Goal: Transaction & Acquisition: Purchase product/service

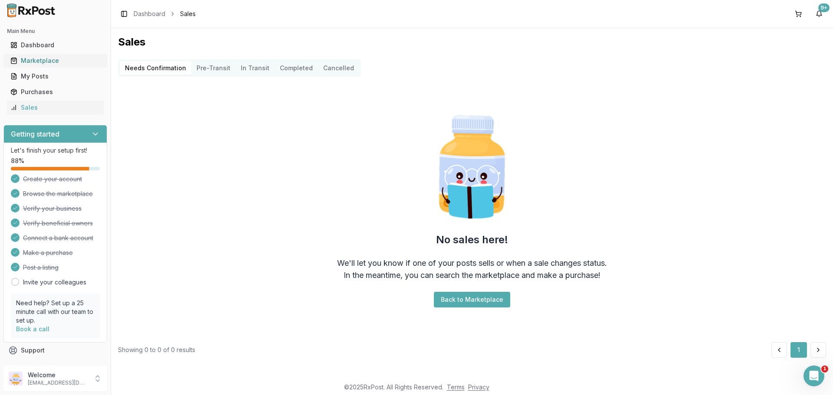
click at [54, 60] on div "Marketplace" at bounding box center [55, 60] width 90 height 9
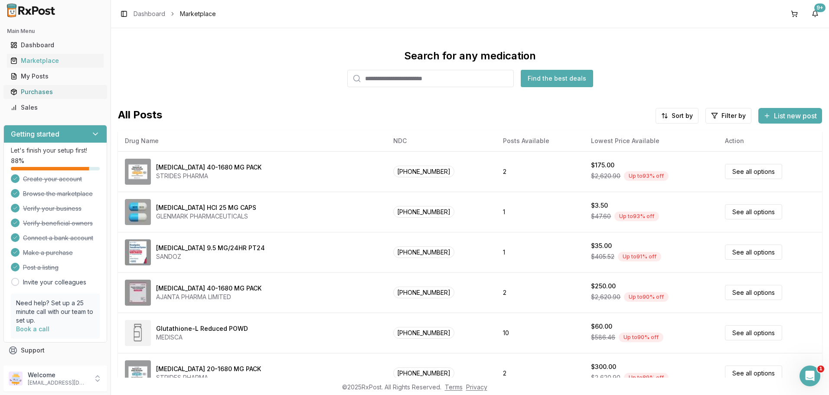
click at [48, 89] on div "Purchases" at bounding box center [55, 92] width 90 height 9
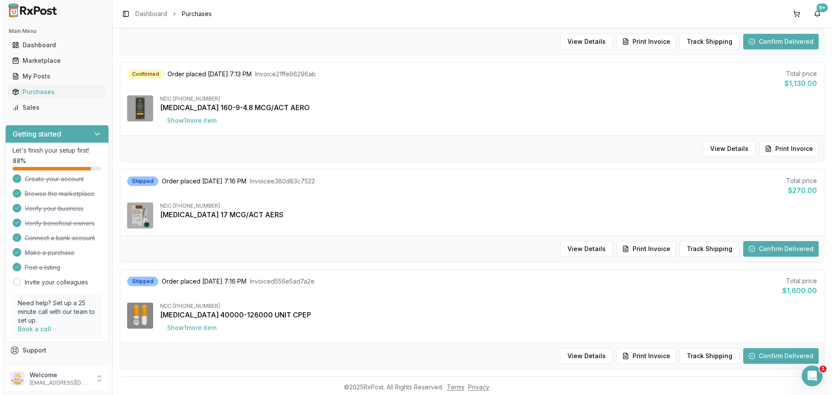
scroll to position [173, 0]
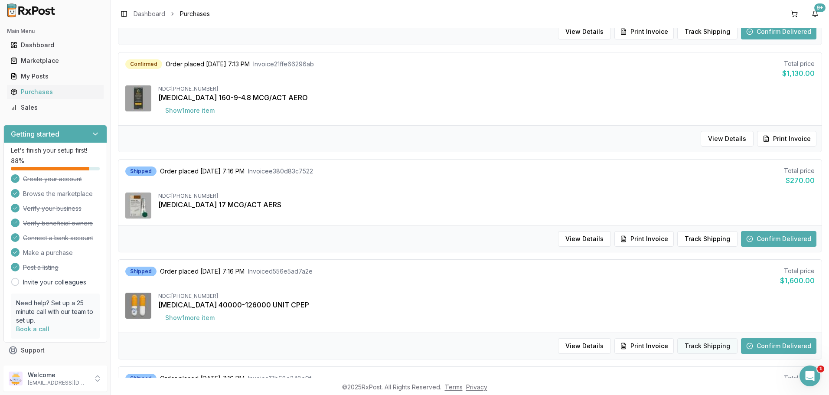
click at [693, 349] on button "Track Shipping" at bounding box center [707, 346] width 60 height 16
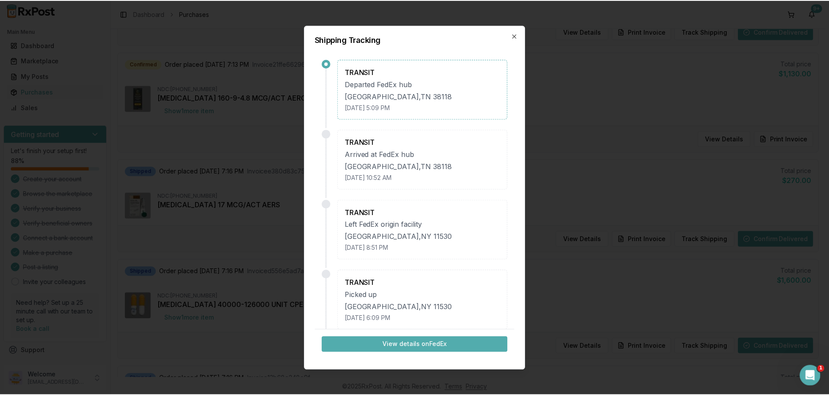
scroll to position [0, 0]
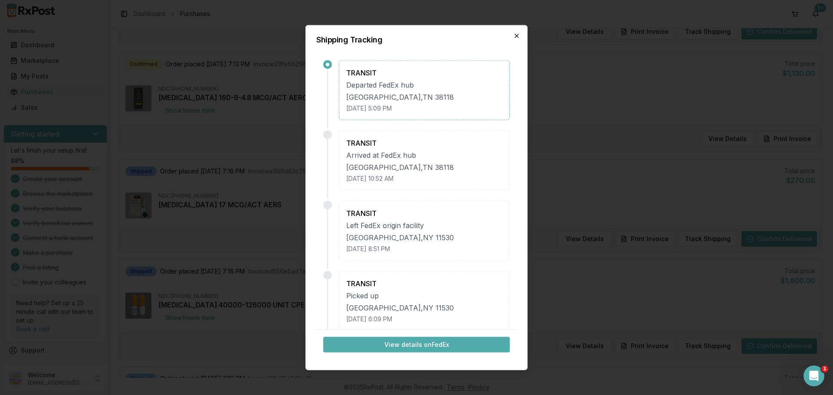
click at [514, 36] on icon "button" at bounding box center [516, 35] width 7 height 7
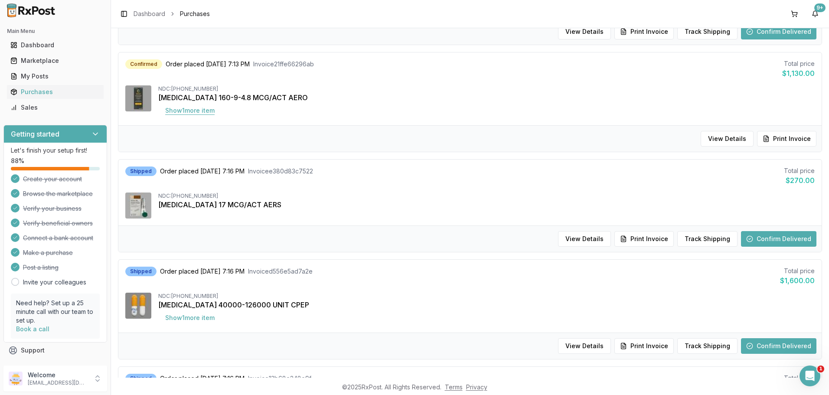
click at [211, 115] on button "Show 1 more item" at bounding box center [189, 111] width 63 height 16
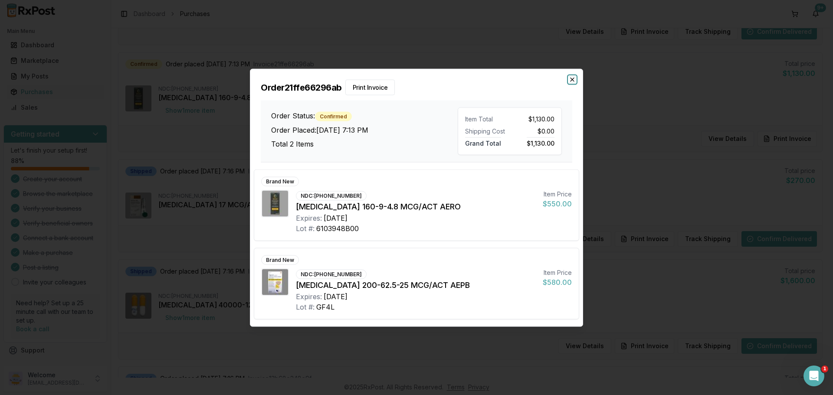
click at [569, 78] on icon "button" at bounding box center [572, 79] width 7 height 7
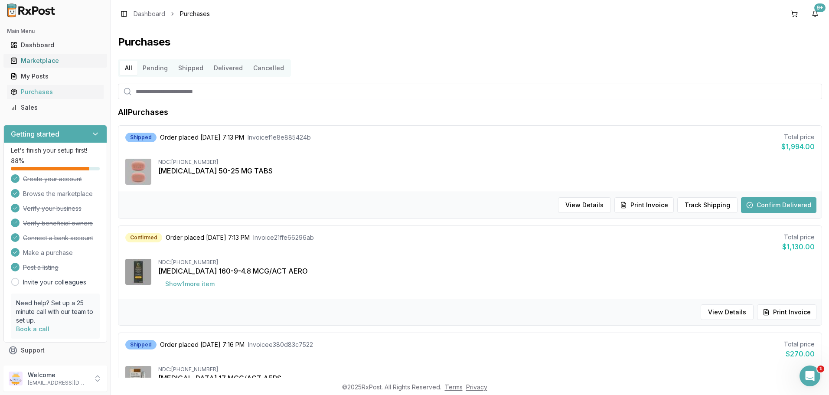
click at [47, 62] on div "Marketplace" at bounding box center [55, 60] width 90 height 9
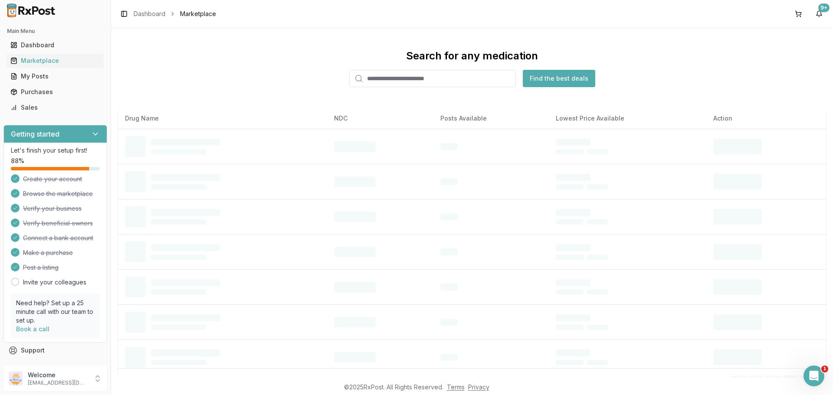
click at [373, 82] on input "search" at bounding box center [432, 78] width 167 height 17
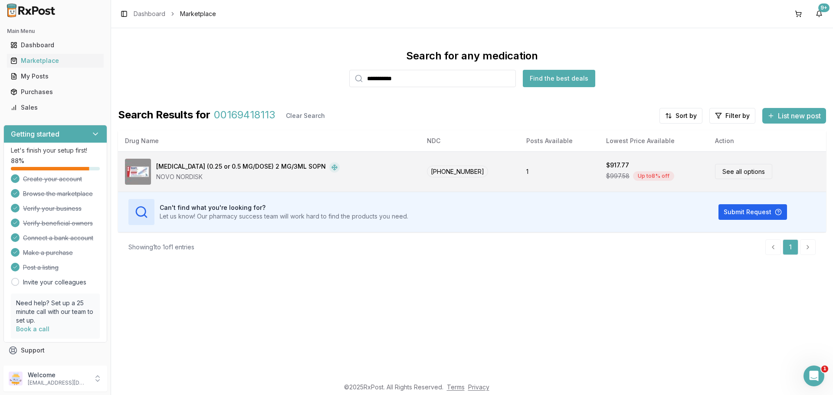
type input "**********"
click at [333, 159] on div "[MEDICAL_DATA] (0.25 or 0.5 MG/DOSE) 2 MG/3ML SOPN NOVO NORDISK" at bounding box center [269, 172] width 288 height 26
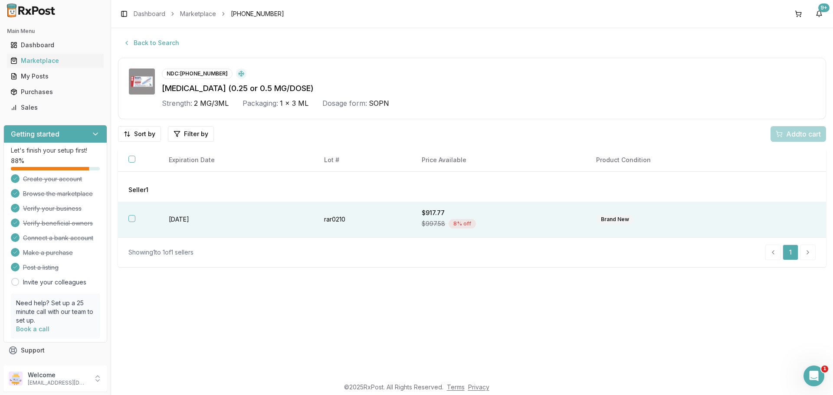
click at [130, 220] on button "button" at bounding box center [131, 218] width 7 height 7
click at [784, 134] on span "Add 1 to cart" at bounding box center [802, 134] width 38 height 10
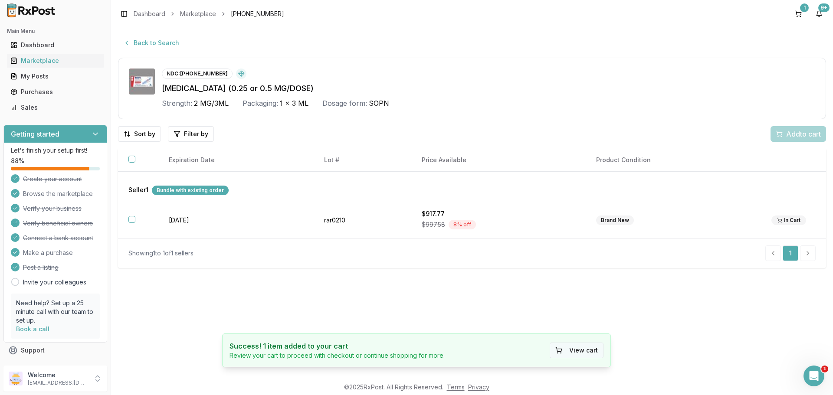
click at [572, 343] on button "View cart" at bounding box center [576, 351] width 54 height 16
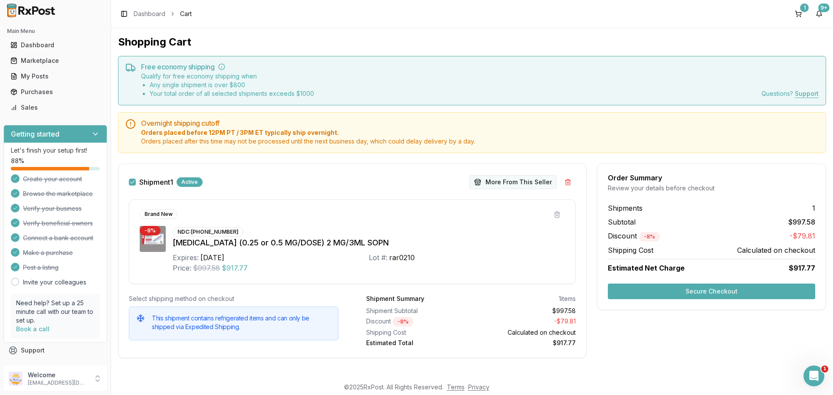
click at [506, 183] on button "More From This Seller" at bounding box center [512, 182] width 87 height 14
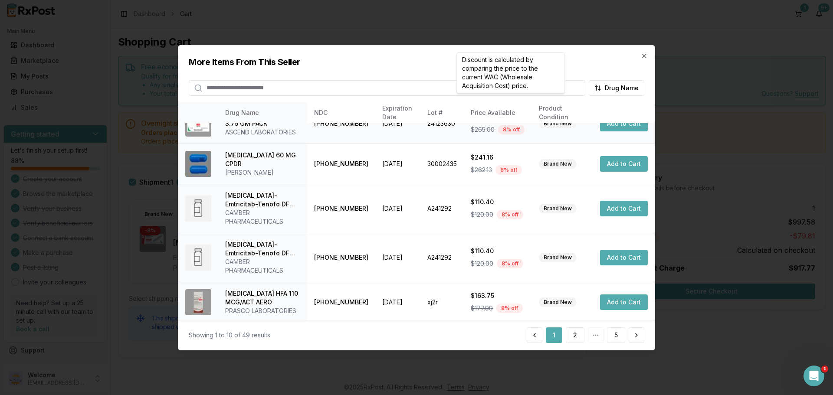
scroll to position [241, 0]
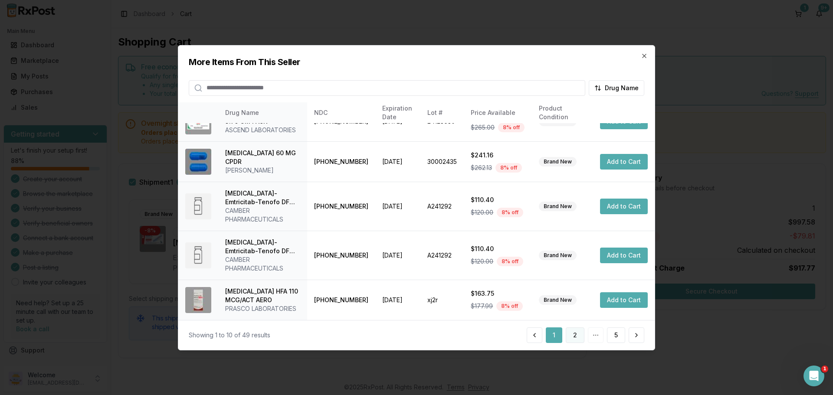
click at [571, 333] on button "2" at bounding box center [575, 335] width 19 height 16
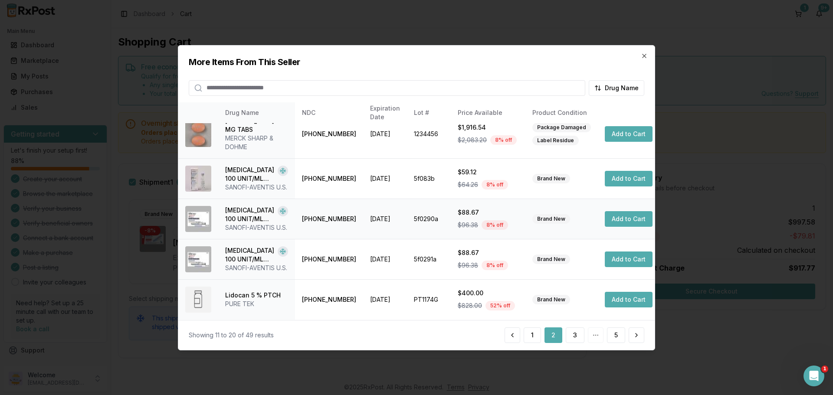
click at [624, 211] on button "Add to Cart" at bounding box center [629, 219] width 48 height 16
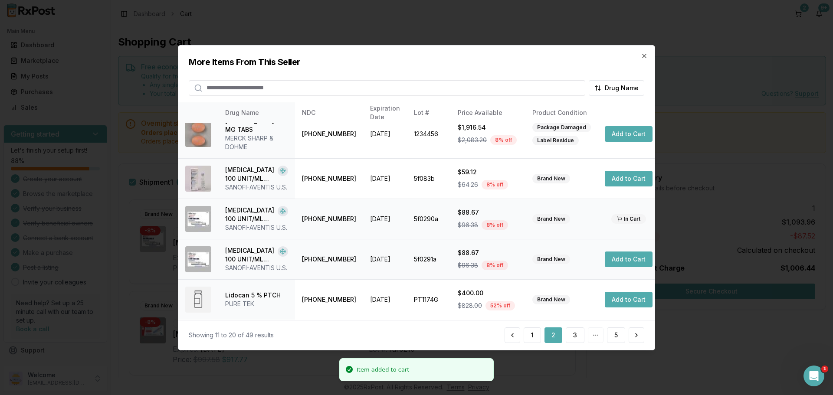
click at [611, 252] on button "Add to Cart" at bounding box center [629, 260] width 48 height 16
click at [576, 340] on button "3" at bounding box center [575, 335] width 19 height 16
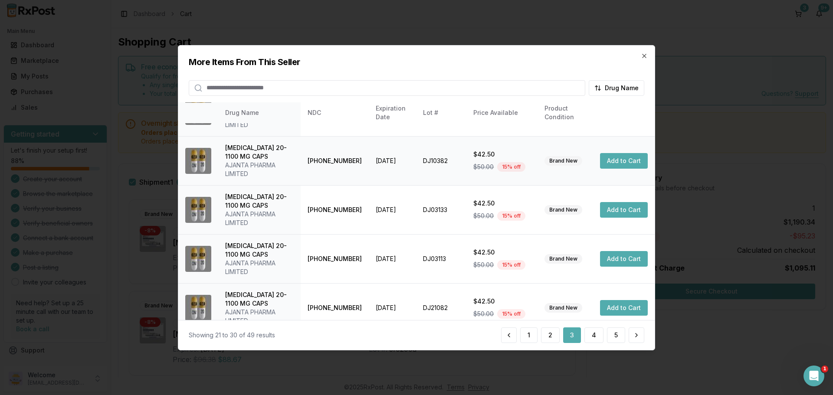
scroll to position [293, 0]
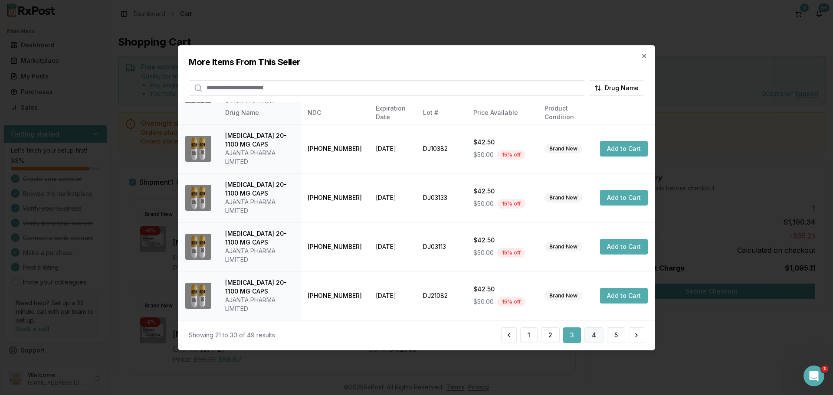
click at [592, 334] on button "4" at bounding box center [593, 335] width 19 height 16
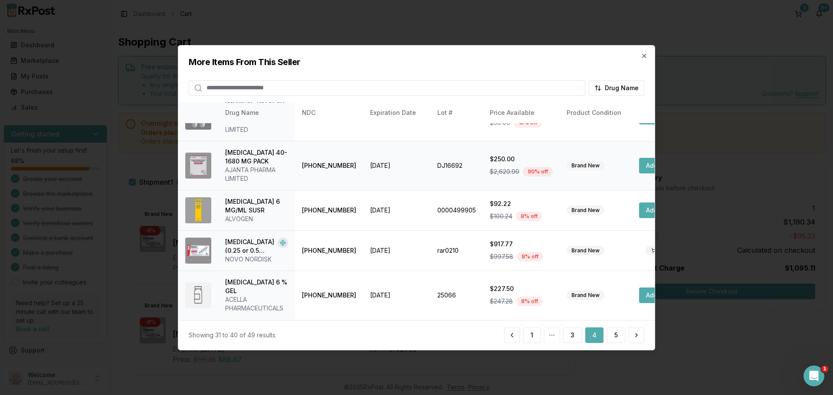
scroll to position [262, 0]
click at [613, 335] on button "5" at bounding box center [616, 335] width 18 height 16
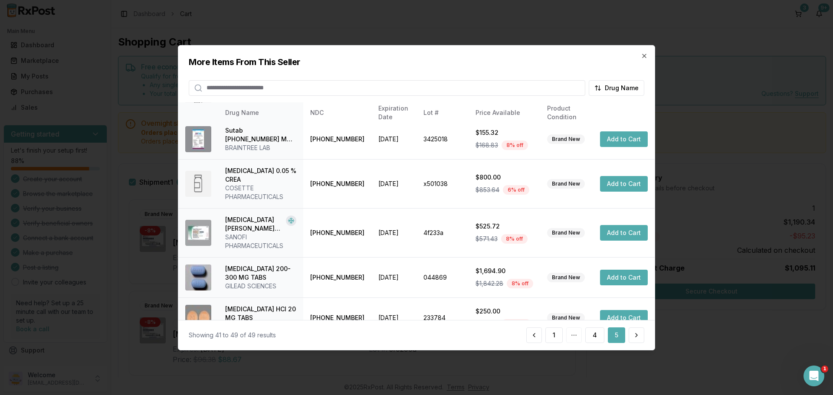
scroll to position [87, 0]
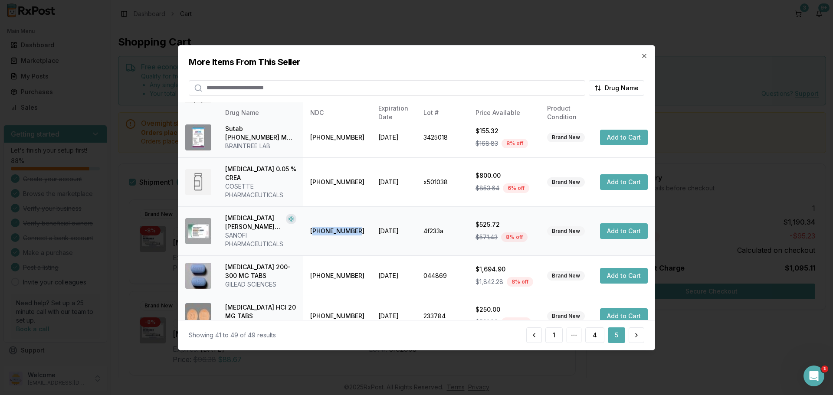
drag, startPoint x: 311, startPoint y: 234, endPoint x: 358, endPoint y: 234, distance: 46.8
click at [358, 234] on td "[PHONE_NUMBER]" at bounding box center [337, 230] width 68 height 49
click at [316, 231] on td "[PHONE_NUMBER]" at bounding box center [337, 230] width 68 height 49
drag, startPoint x: 308, startPoint y: 231, endPoint x: 358, endPoint y: 237, distance: 50.3
click at [358, 237] on td "[PHONE_NUMBER]" at bounding box center [337, 230] width 68 height 49
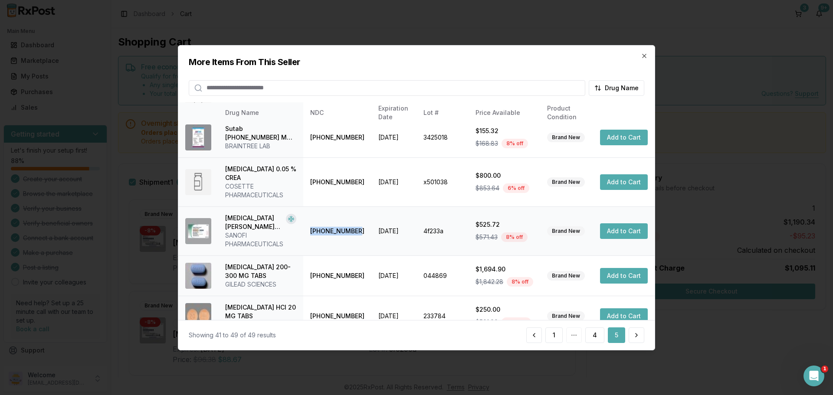
copy td "[PHONE_NUMBER]"
click at [625, 235] on button "Add to Cart" at bounding box center [624, 231] width 48 height 16
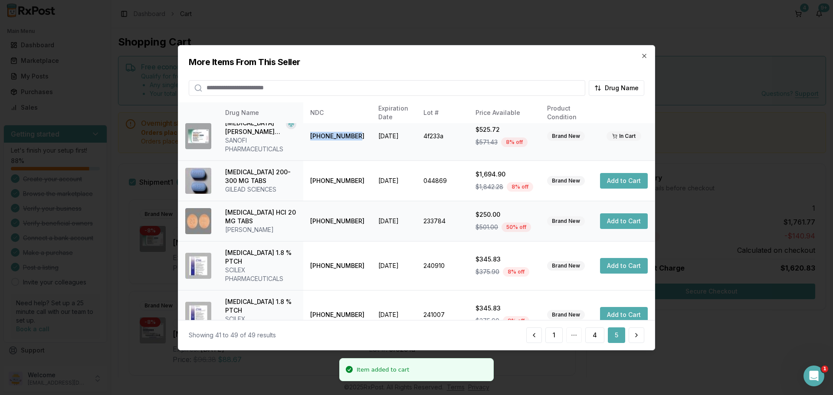
scroll to position [183, 0]
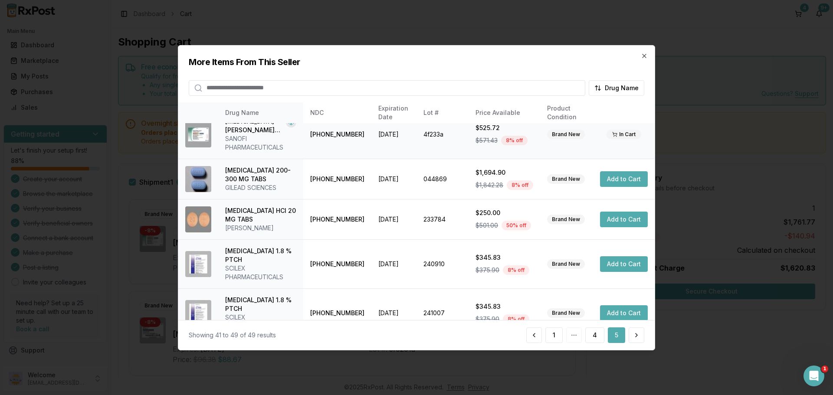
click at [291, 88] on input "search" at bounding box center [387, 88] width 396 height 16
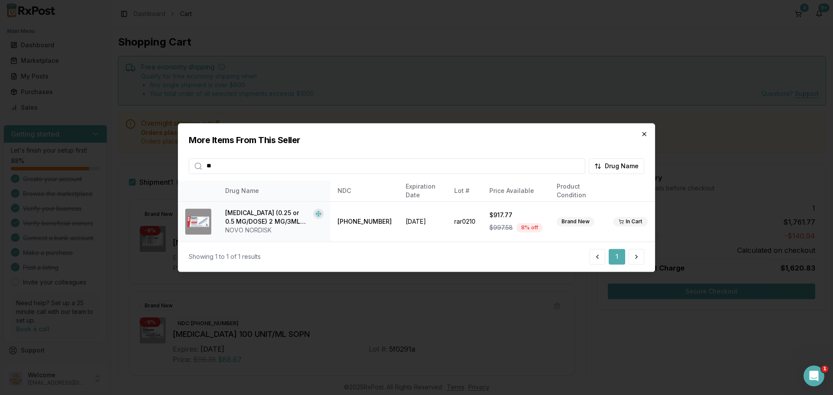
type input "**"
click at [644, 133] on icon "button" at bounding box center [644, 134] width 7 height 7
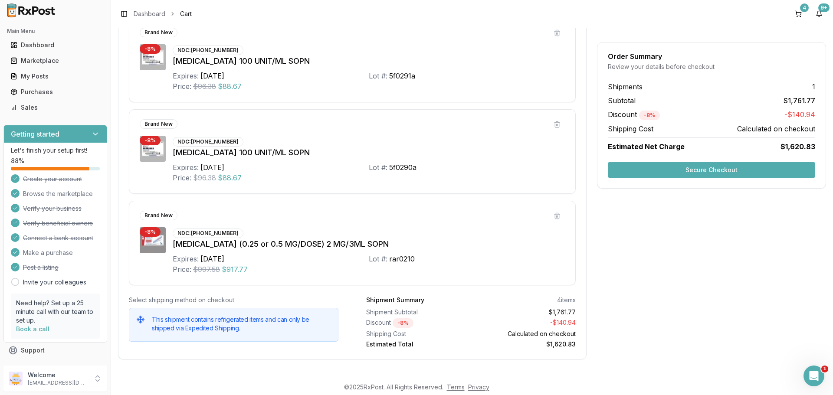
scroll to position [279, 0]
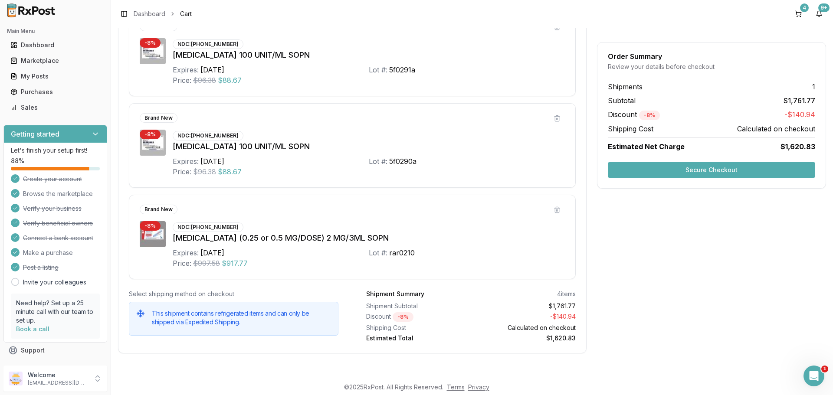
click at [713, 177] on button "Secure Checkout" at bounding box center [711, 170] width 207 height 16
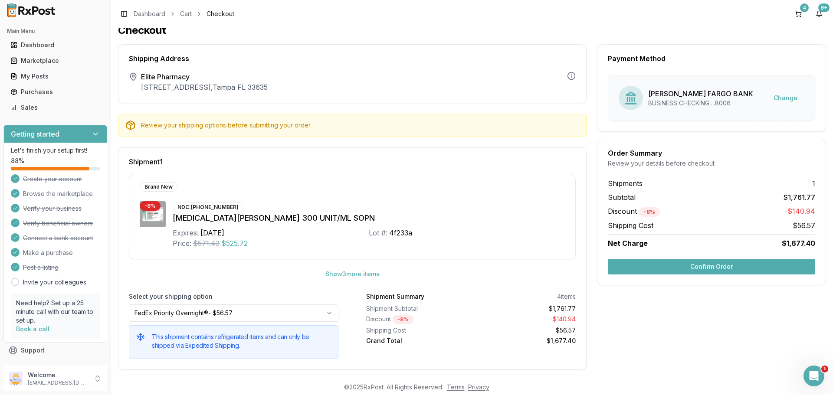
scroll to position [18, 0]
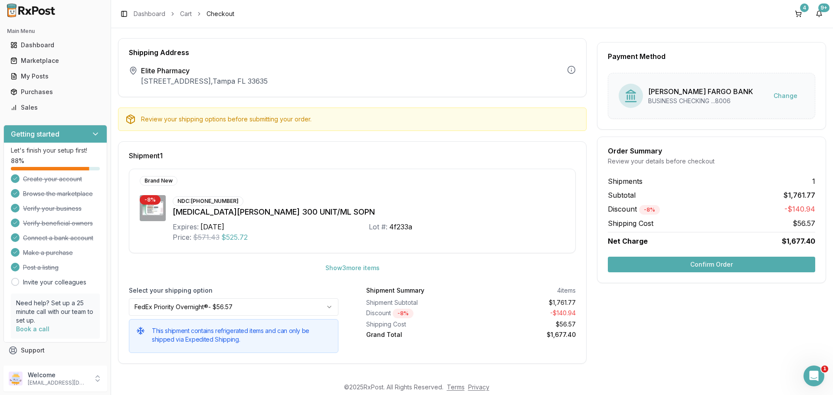
click at [651, 299] on div "Payment Method [PERSON_NAME] FARGO BANK BUSINESS CHECKING ...8006 Change Order …" at bounding box center [711, 201] width 229 height 326
click at [355, 272] on button "Show 3 more item s" at bounding box center [352, 268] width 68 height 16
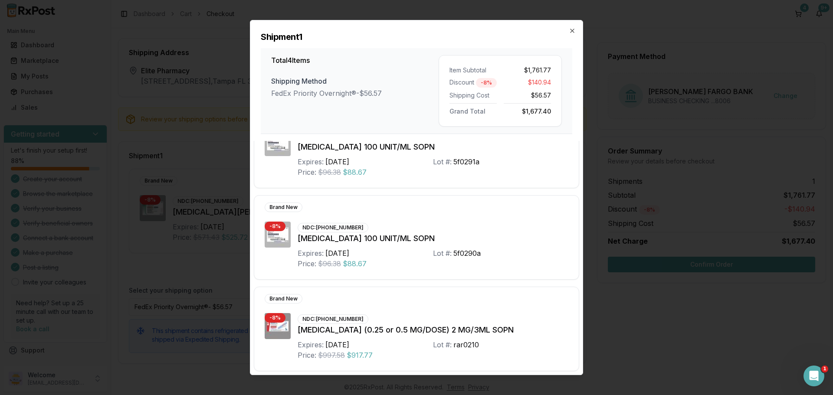
scroll to position [132, 0]
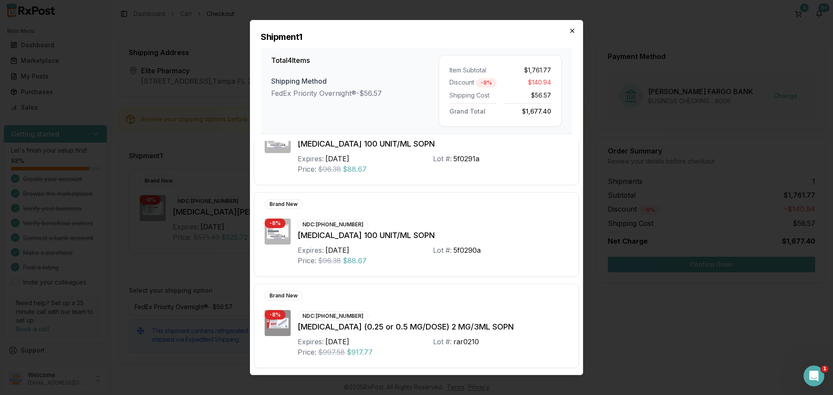
click at [572, 32] on icon "button" at bounding box center [572, 30] width 7 height 7
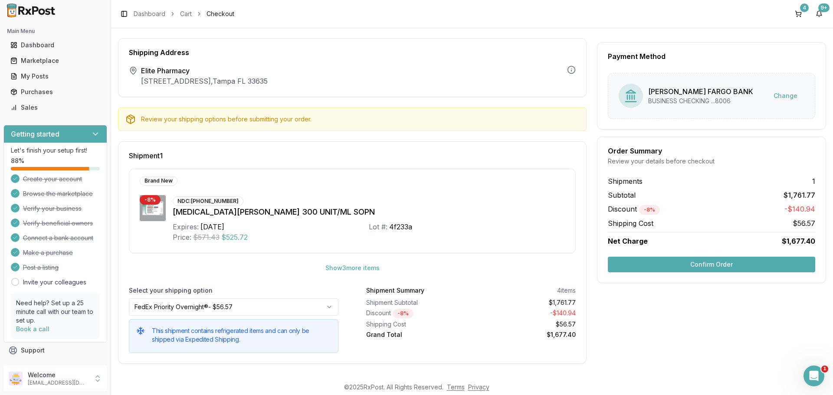
click at [701, 265] on button "Confirm Order" at bounding box center [711, 265] width 207 height 16
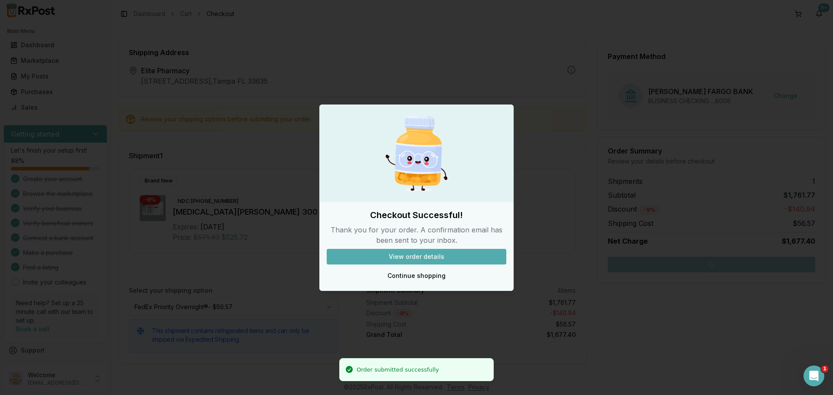
click at [410, 251] on button "View order details" at bounding box center [417, 257] width 180 height 16
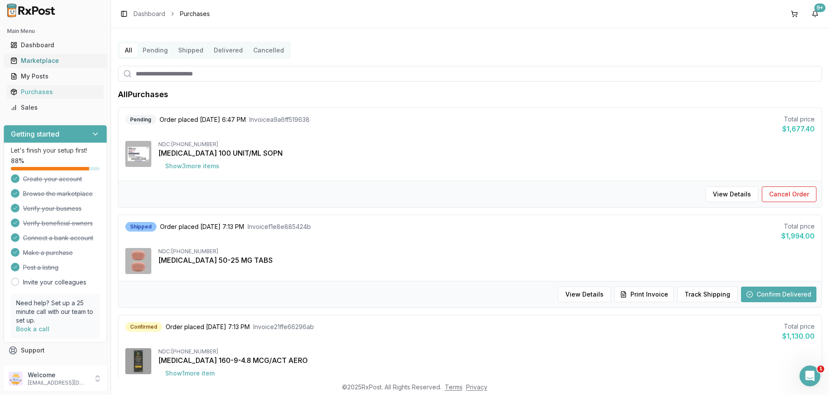
click at [39, 62] on div "Marketplace" at bounding box center [55, 60] width 90 height 9
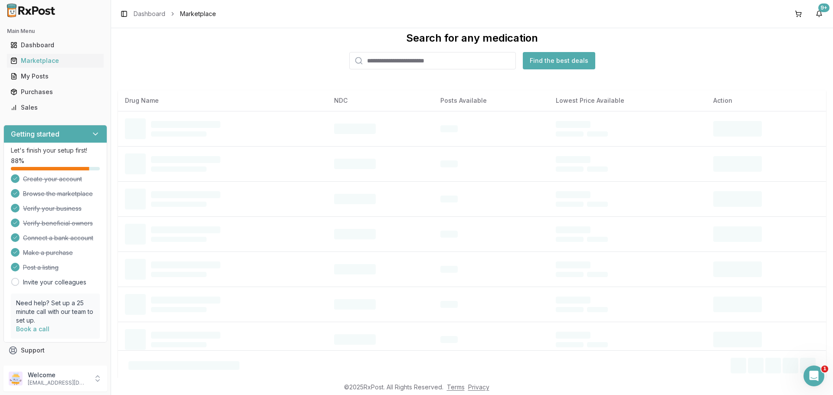
click at [400, 59] on input "search" at bounding box center [432, 60] width 167 height 17
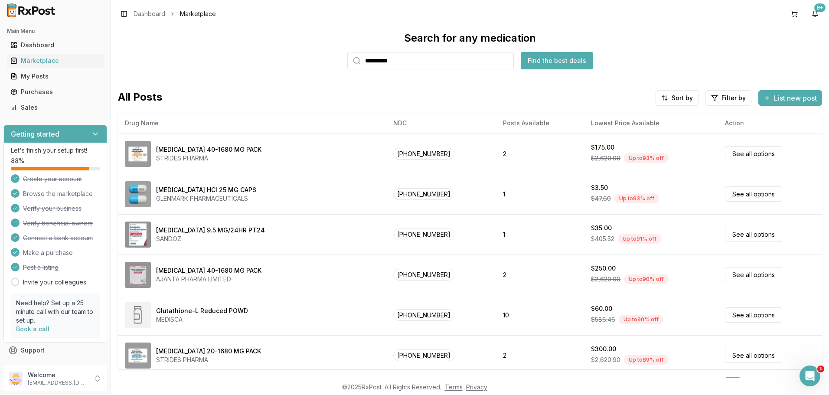
type input "**********"
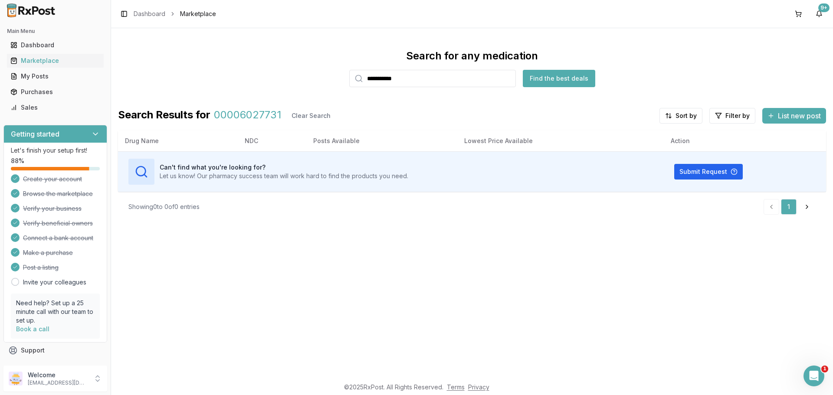
click at [389, 81] on input "**********" at bounding box center [432, 78] width 167 height 17
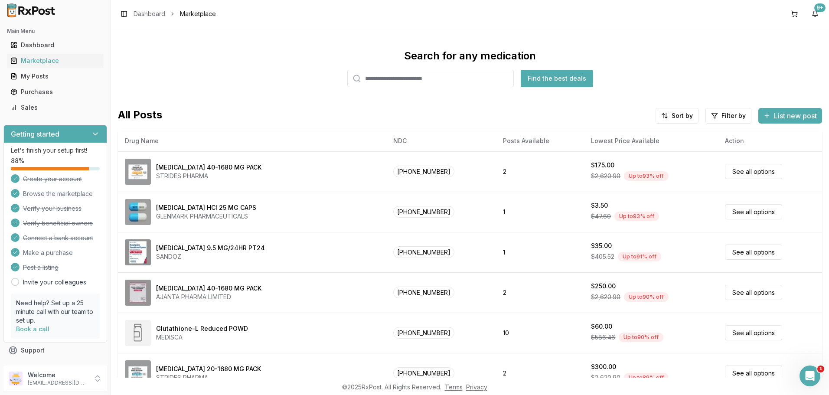
click at [409, 76] on input "search" at bounding box center [430, 78] width 167 height 17
type input "**********"
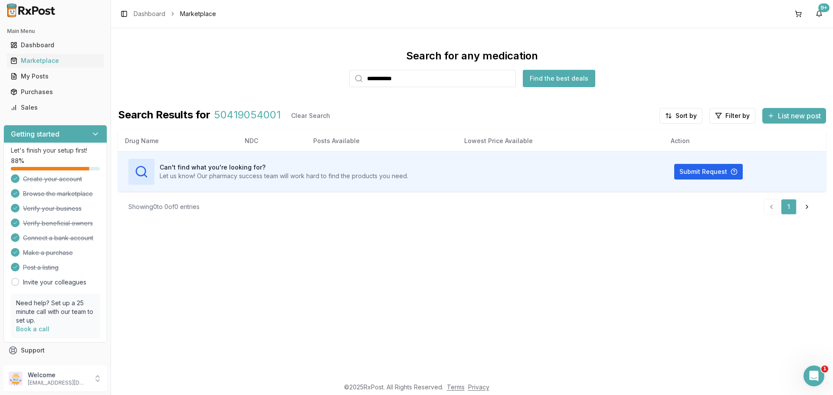
click at [387, 77] on input "**********" at bounding box center [432, 78] width 167 height 17
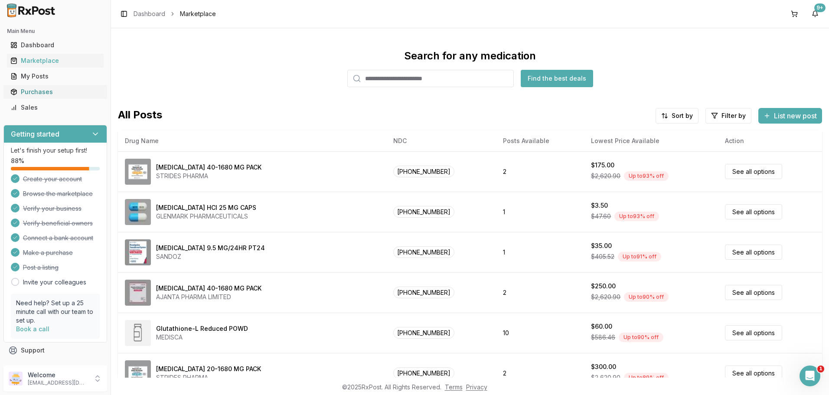
click at [43, 91] on div "Purchases" at bounding box center [55, 92] width 90 height 9
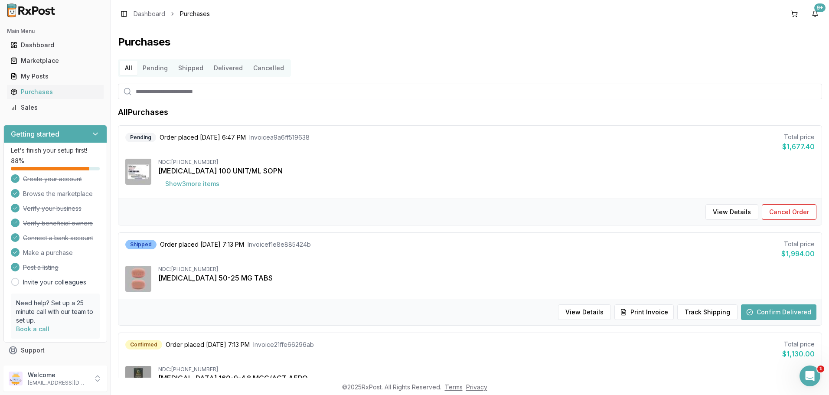
click at [180, 93] on input "search" at bounding box center [470, 92] width 704 height 16
type input "**********"
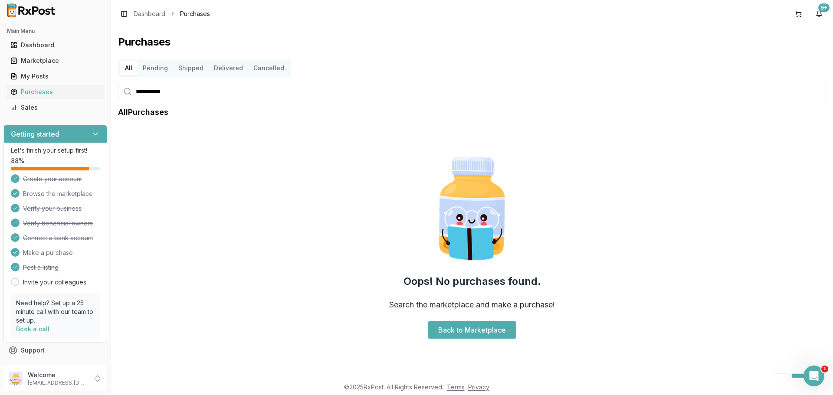
click at [152, 89] on input "**********" at bounding box center [472, 92] width 708 height 16
click at [59, 65] on link "Marketplace" at bounding box center [55, 61] width 97 height 16
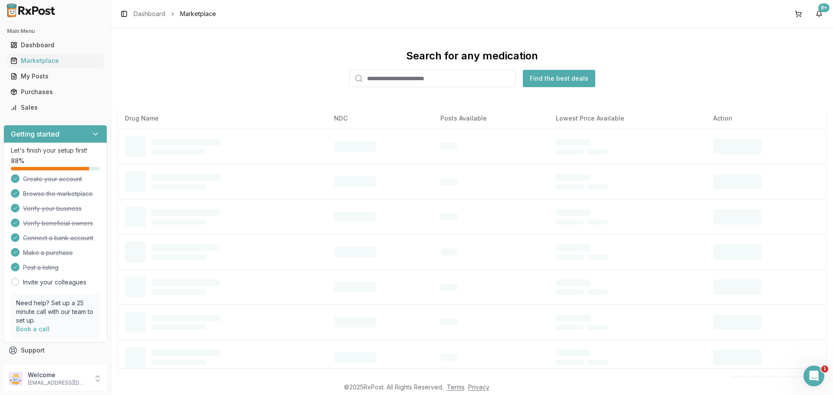
click at [392, 81] on input "search" at bounding box center [432, 78] width 167 height 17
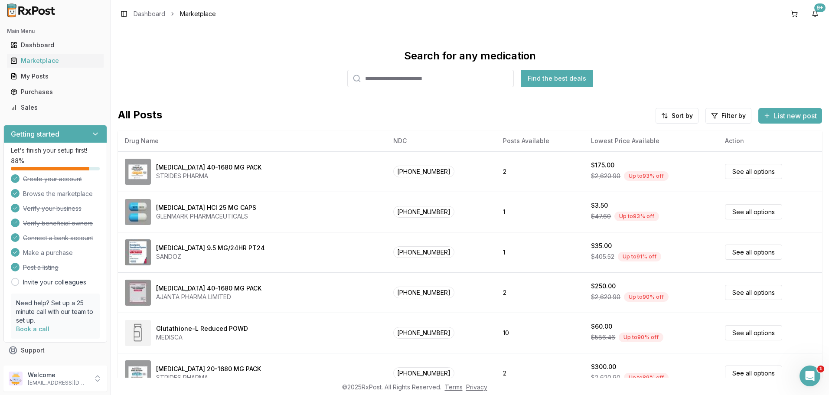
paste input "**********"
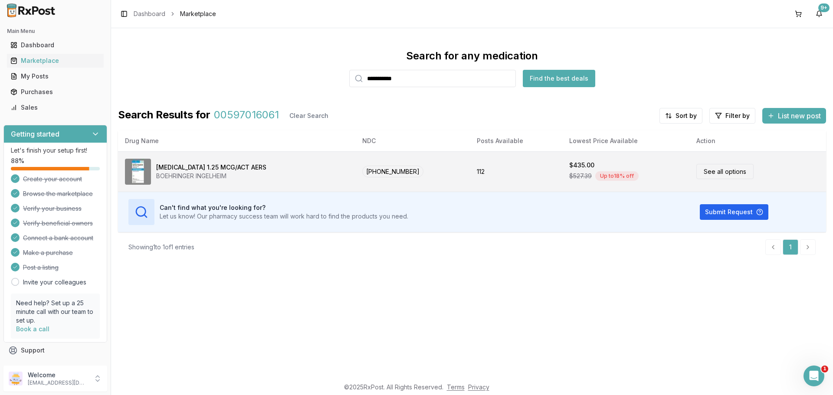
type input "**********"
click at [286, 167] on div "[MEDICAL_DATA] 1.25 MCG/ACT AERS BOEHRINGER INGELHEIM" at bounding box center [236, 172] width 223 height 26
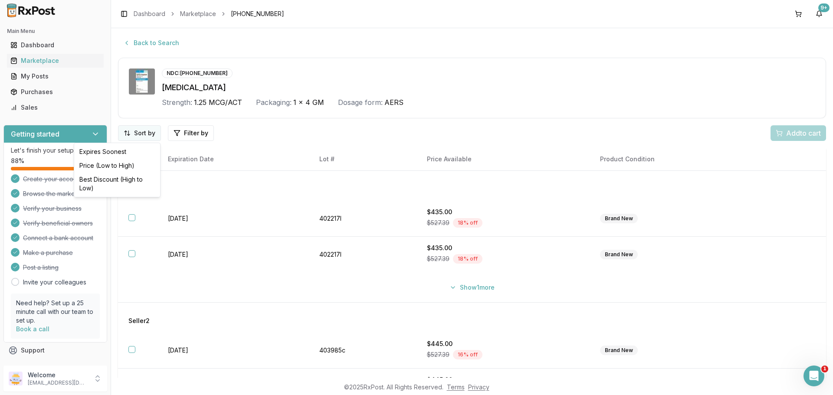
click at [147, 137] on html "Main Menu Dashboard Marketplace My Posts Purchases Sales Getting started Let's …" at bounding box center [416, 197] width 833 height 395
click at [134, 165] on div "Price (Low to High)" at bounding box center [117, 166] width 82 height 14
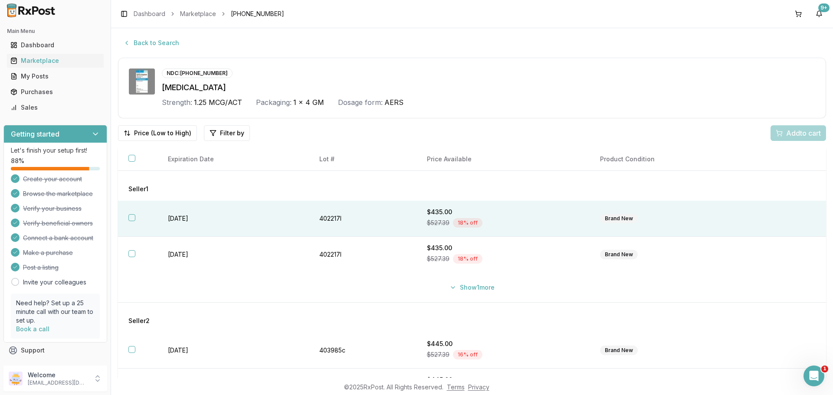
click at [128, 219] on button "button" at bounding box center [131, 217] width 7 height 7
click at [785, 140] on button "Add 1 to cart" at bounding box center [796, 133] width 59 height 16
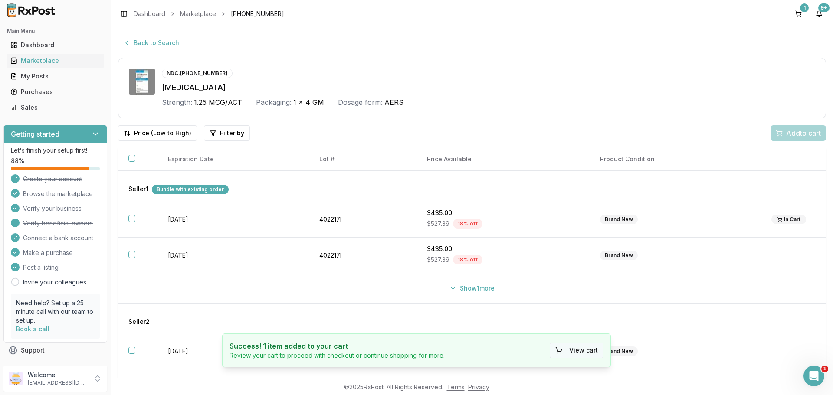
click at [569, 347] on button "View cart" at bounding box center [576, 351] width 54 height 16
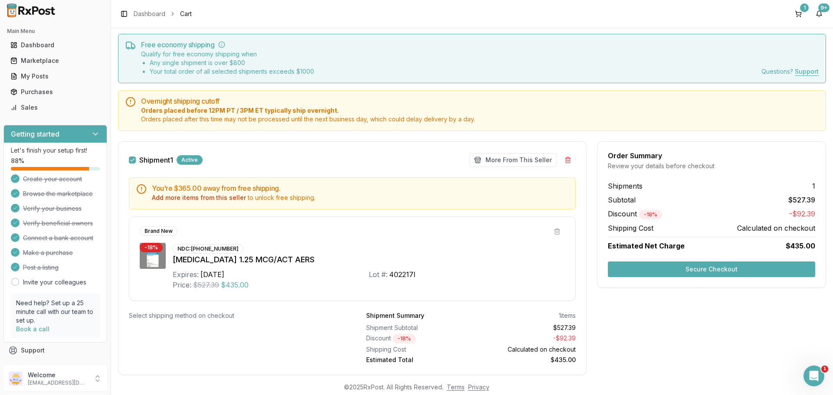
scroll to position [44, 0]
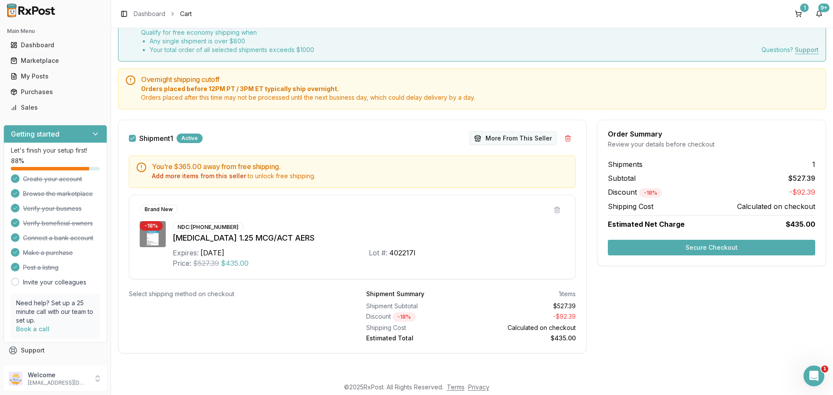
click at [500, 140] on button "More From This Seller" at bounding box center [512, 138] width 87 height 14
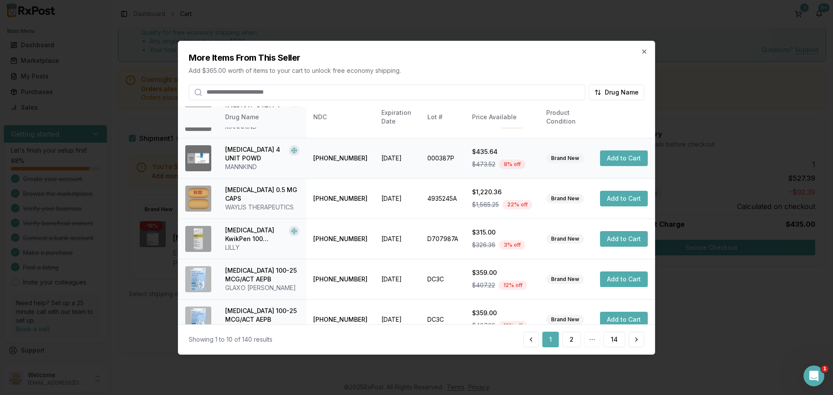
scroll to position [241, 0]
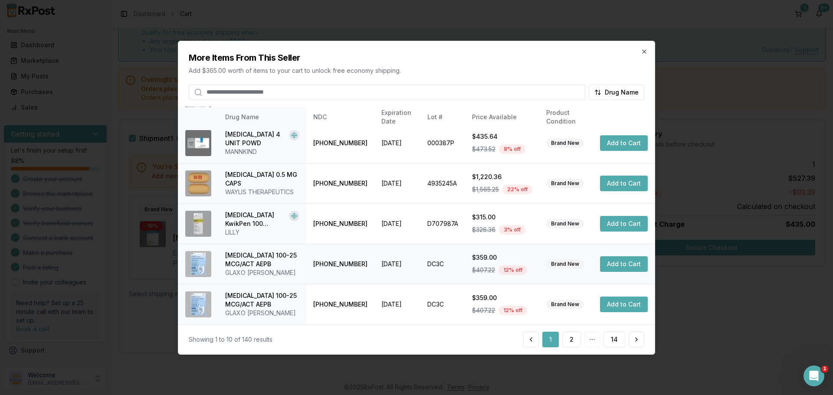
click at [614, 261] on button "Add to Cart" at bounding box center [624, 264] width 48 height 16
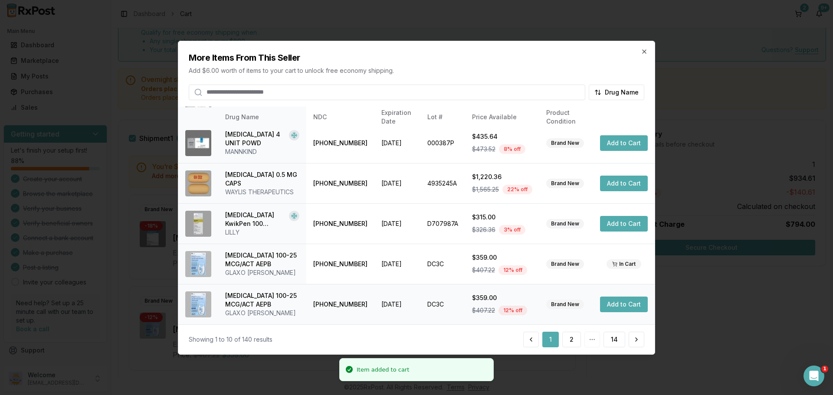
click at [616, 304] on button "Add to Cart" at bounding box center [624, 305] width 48 height 16
click at [572, 343] on button "2" at bounding box center [571, 340] width 19 height 16
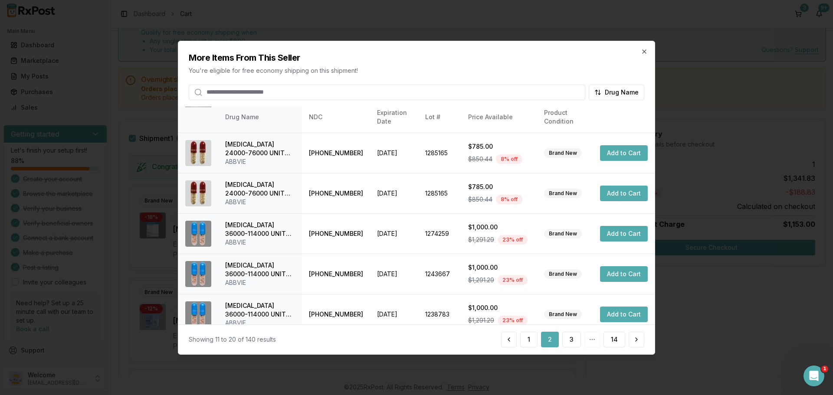
scroll to position [206, 0]
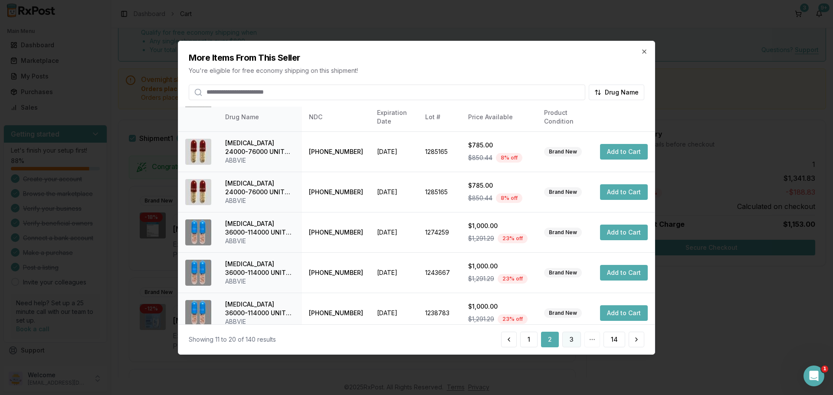
click at [578, 340] on button "3" at bounding box center [571, 340] width 19 height 16
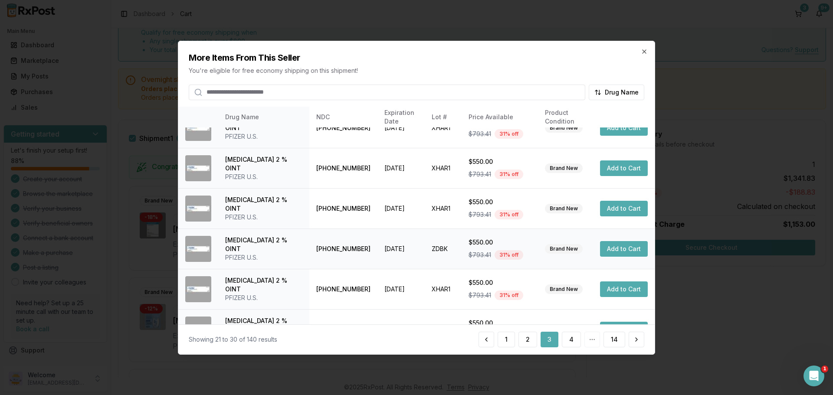
scroll to position [232, 0]
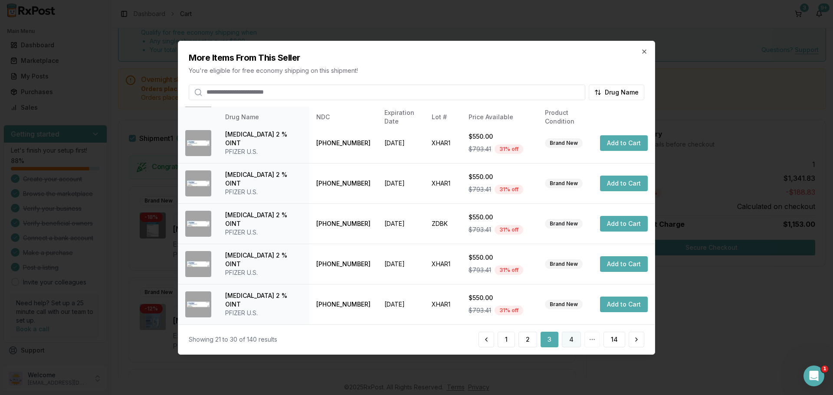
click at [568, 337] on button "4" at bounding box center [571, 340] width 19 height 16
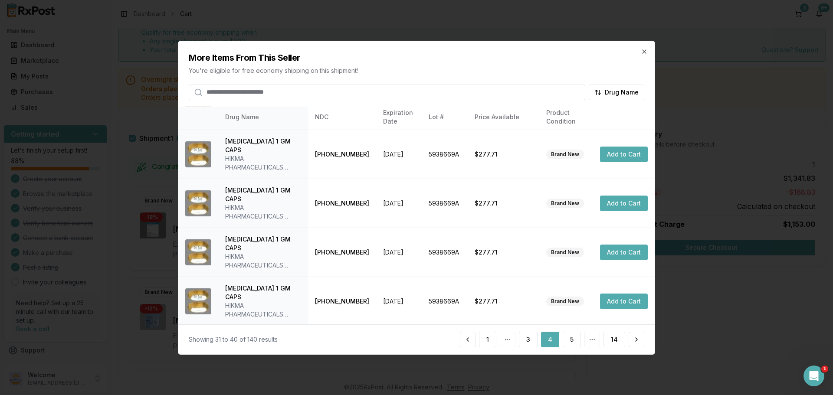
scroll to position [250, 0]
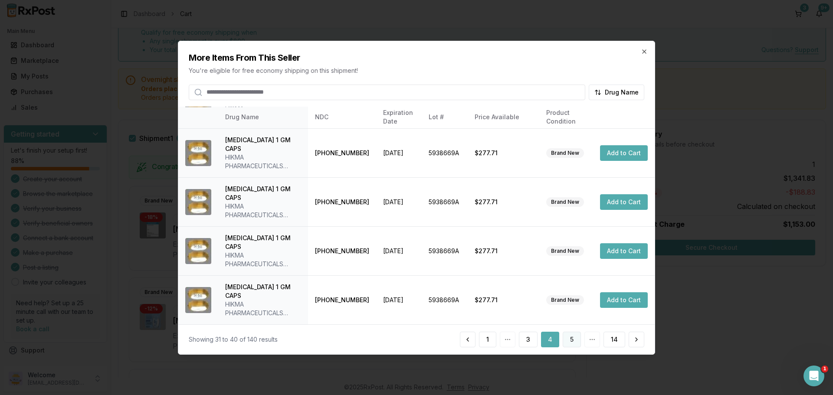
click at [570, 341] on button "5" at bounding box center [571, 340] width 18 height 16
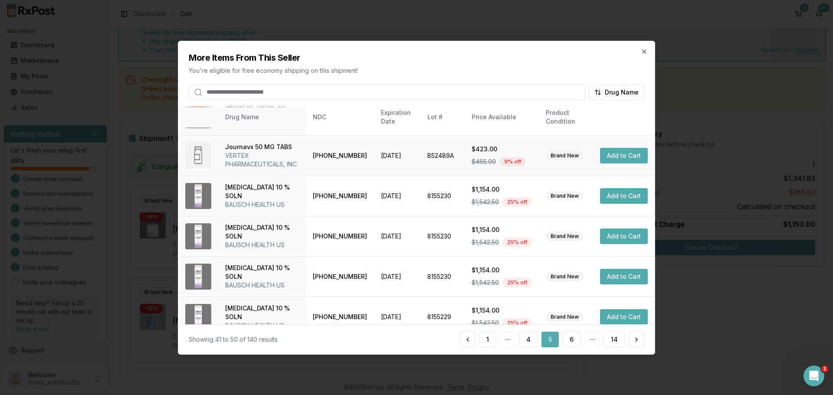
scroll to position [241, 0]
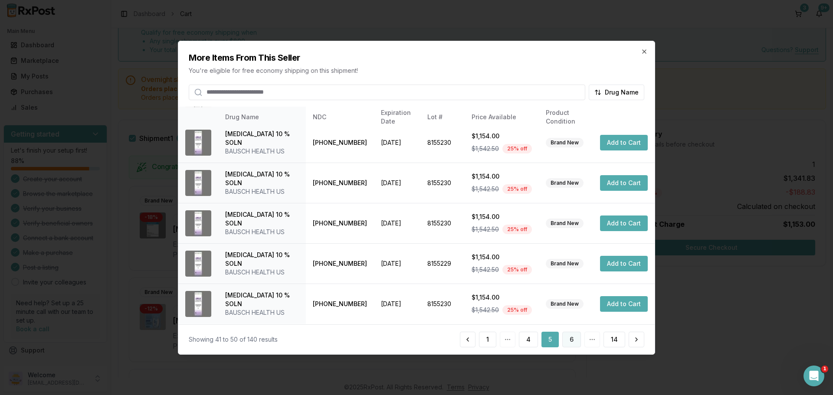
click at [578, 337] on button "6" at bounding box center [571, 340] width 19 height 16
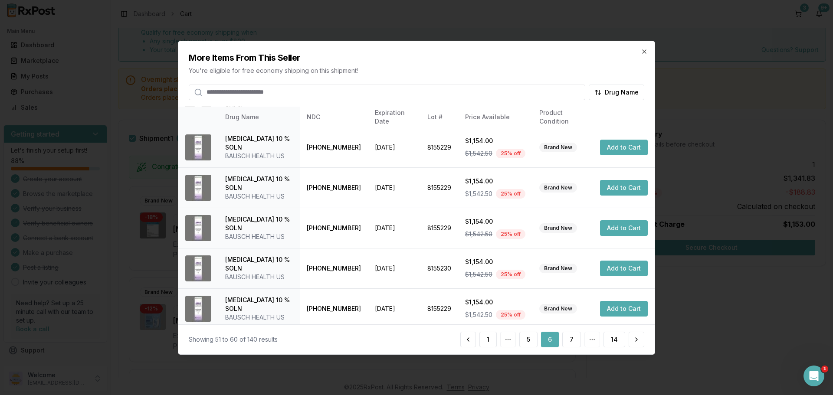
scroll to position [206, 0]
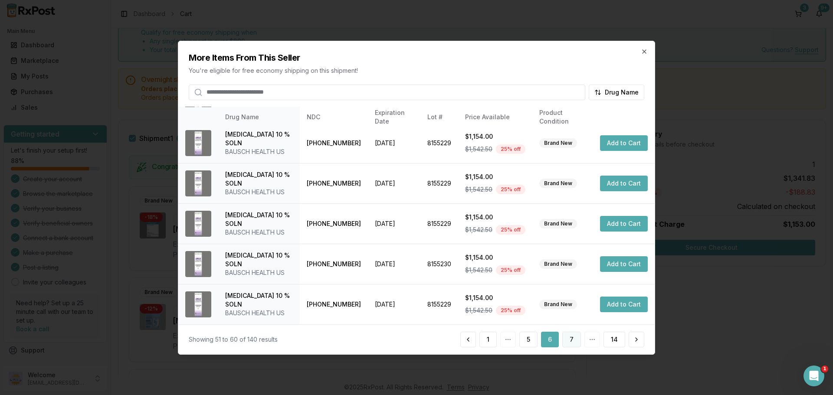
click at [567, 332] on button "7" at bounding box center [571, 340] width 19 height 16
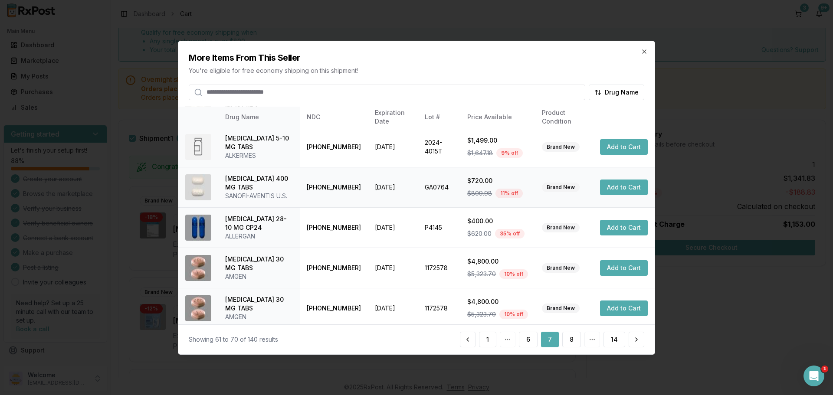
scroll to position [215, 0]
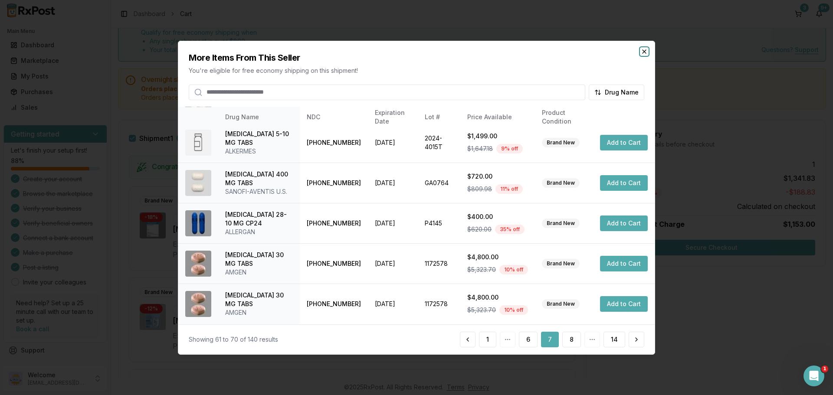
click at [644, 54] on icon "button" at bounding box center [644, 51] width 7 height 7
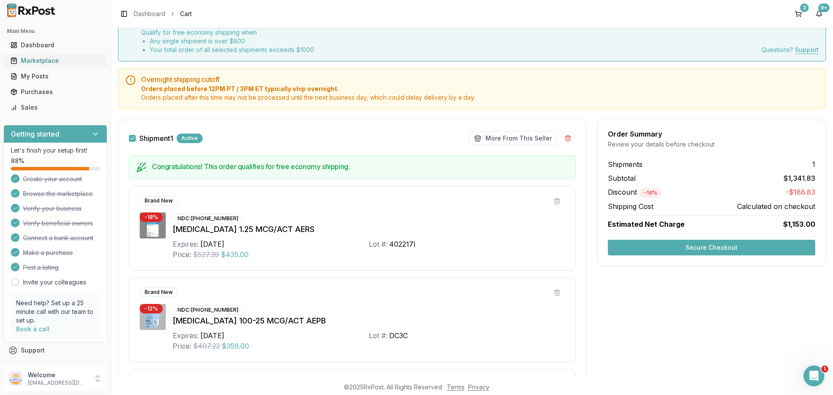
click at [62, 56] on link "Marketplace" at bounding box center [55, 61] width 97 height 16
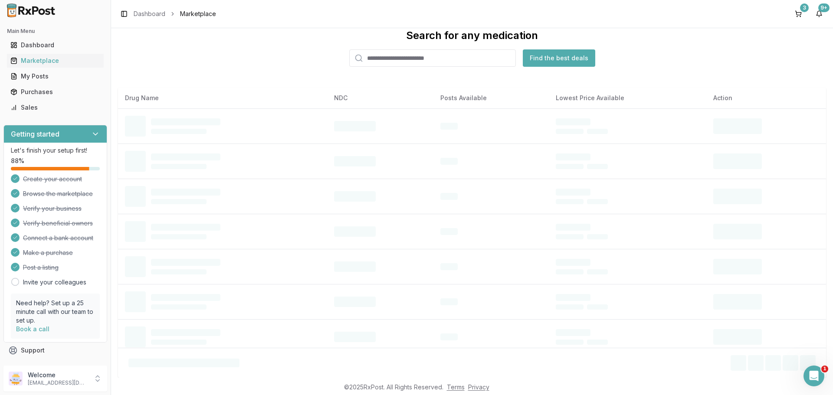
click at [429, 59] on input "search" at bounding box center [432, 57] width 167 height 17
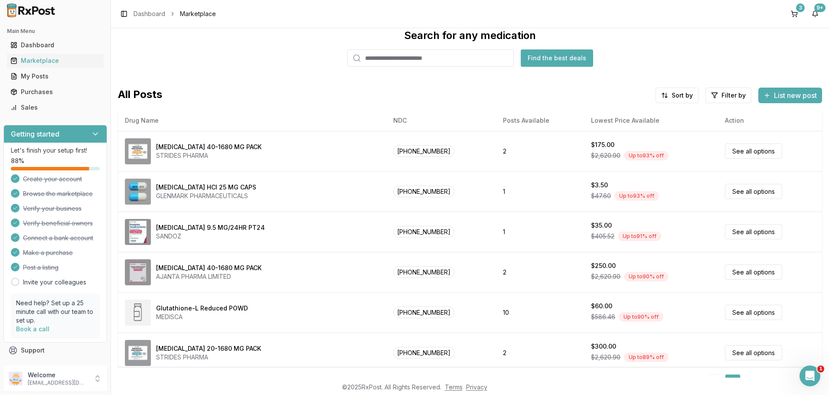
paste input "**********"
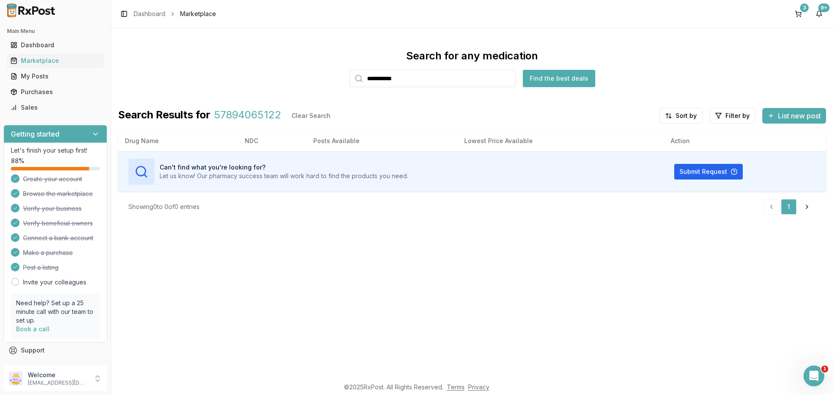
type input "**********"
